Goal: Complete application form

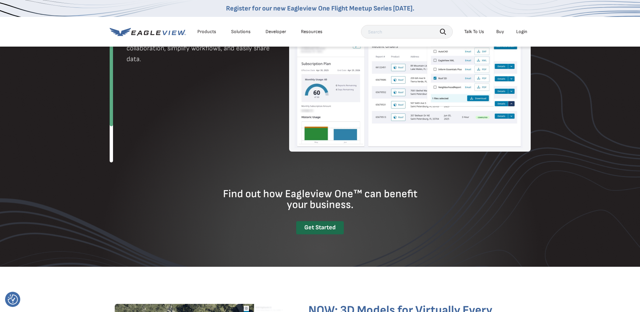
scroll to position [809, 0]
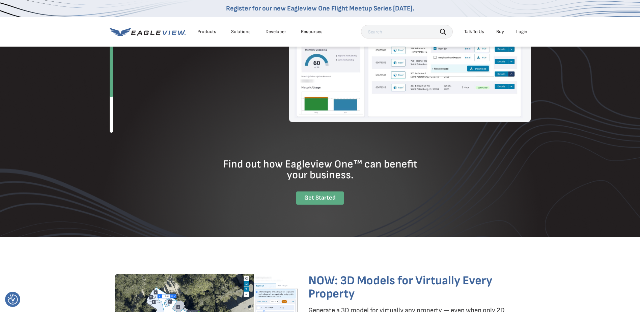
click at [326, 198] on div "Get Started" at bounding box center [320, 197] width 48 height 13
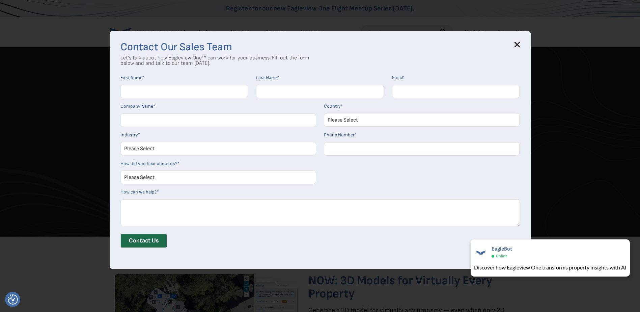
click at [172, 152] on select "Please Select Architects & Engineering Construction Electric/Gas Utilities Gove…" at bounding box center [218, 148] width 196 height 13
select select "Construction"
click at [123, 142] on select "Please Select Architects & Engineering Construction Electric/Gas Utilities Gove…" at bounding box center [218, 148] width 196 height 13
click at [182, 181] on select "Please Select Search Engine Social Media Word of Mouth Podcast Online Advertise…" at bounding box center [218, 176] width 196 height 13
select select "Search Engine"
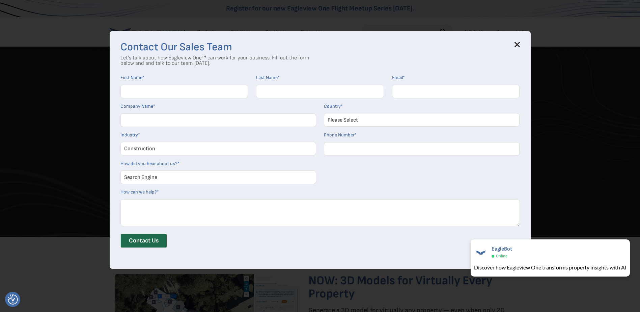
click at [123, 170] on select "Please Select Search Engine Social Media Word of Mouth Podcast Online Advertise…" at bounding box center [218, 176] width 196 height 13
click at [363, 146] on input "Phone Number *" at bounding box center [422, 148] width 196 height 13
type input "14026802641"
type input "[PERSON_NAME]"
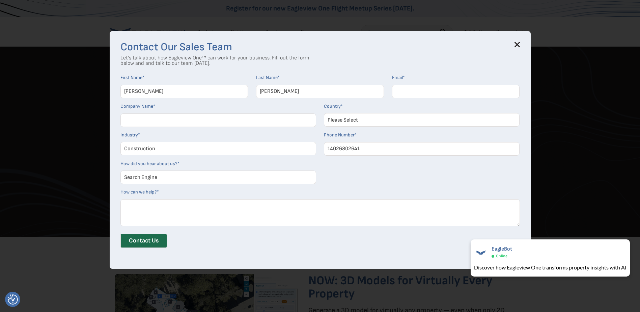
type input "[EMAIL_ADDRESS][DOMAIN_NAME]"
type input "[PERSON_NAME] EXTERIORS LLC"
select select "[GEOGRAPHIC_DATA]"
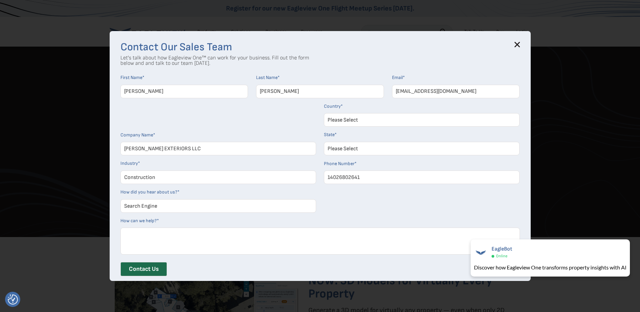
select select "[US_STATE]"
drag, startPoint x: 480, startPoint y: 90, endPoint x: 374, endPoint y: 98, distance: 106.2
click at [374, 98] on form "First Name * [PERSON_NAME] Last Name * [PERSON_NAME] Email * [EMAIL_ADDRESS][DO…" at bounding box center [319, 178] width 399 height 206
drag, startPoint x: 478, startPoint y: 93, endPoint x: 475, endPoint y: 96, distance: 4.1
click at [475, 96] on input "Email *" at bounding box center [456, 91] width 128 height 13
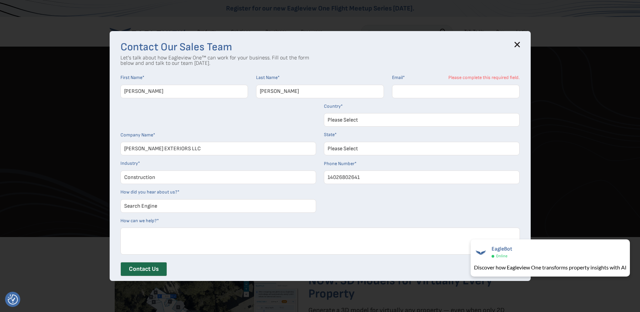
click at [428, 93] on input "Email *" at bounding box center [456, 91] width 128 height 13
click at [355, 96] on input "[PERSON_NAME]" at bounding box center [320, 91] width 128 height 13
click at [433, 90] on input "Email *" at bounding box center [456, 91] width 128 height 13
click at [176, 207] on select "Please Select Search Engine Social Media Word of Mouth Podcast Online Advertise…" at bounding box center [218, 205] width 196 height 13
select select "Other"
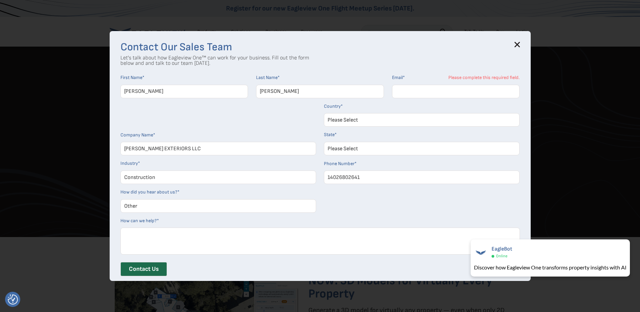
click at [123, 199] on select "Please Select Search Engine Social Media Word of Mouth Podcast Online Advertise…" at bounding box center [218, 205] width 196 height 13
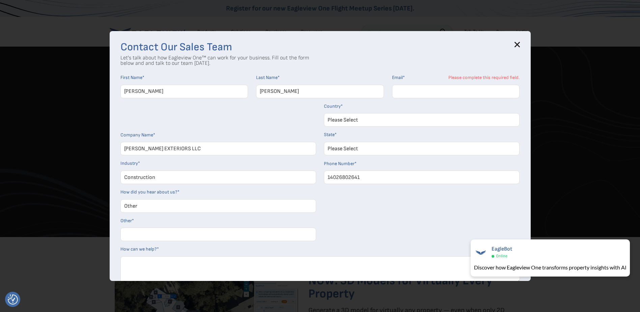
click at [430, 88] on input "Email *" at bounding box center [456, 91] width 128 height 13
